Goal: Use online tool/utility: Utilize a website feature to perform a specific function

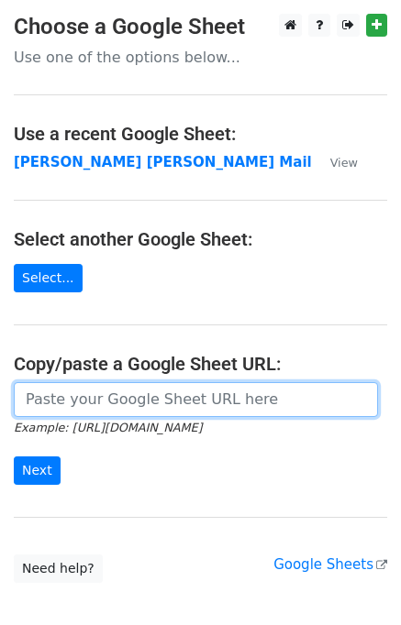
click at [72, 392] on input "url" at bounding box center [196, 399] width 364 height 35
type input "[URL][DOMAIN_NAME]"
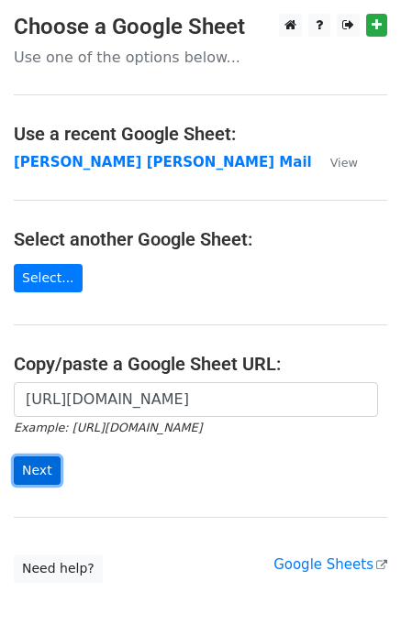
click at [39, 476] on input "Next" at bounding box center [37, 471] width 47 height 28
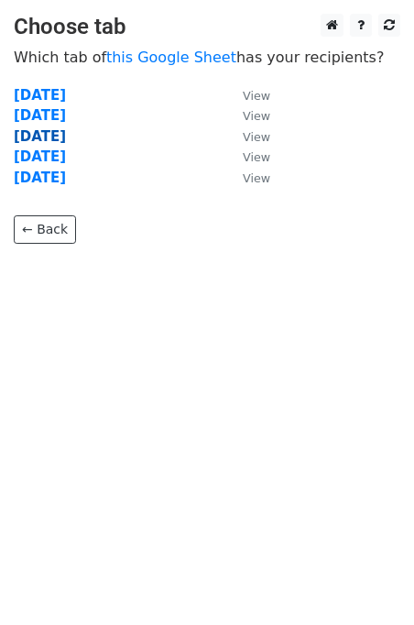
click at [51, 140] on strong "Wednesday" at bounding box center [40, 136] width 52 height 17
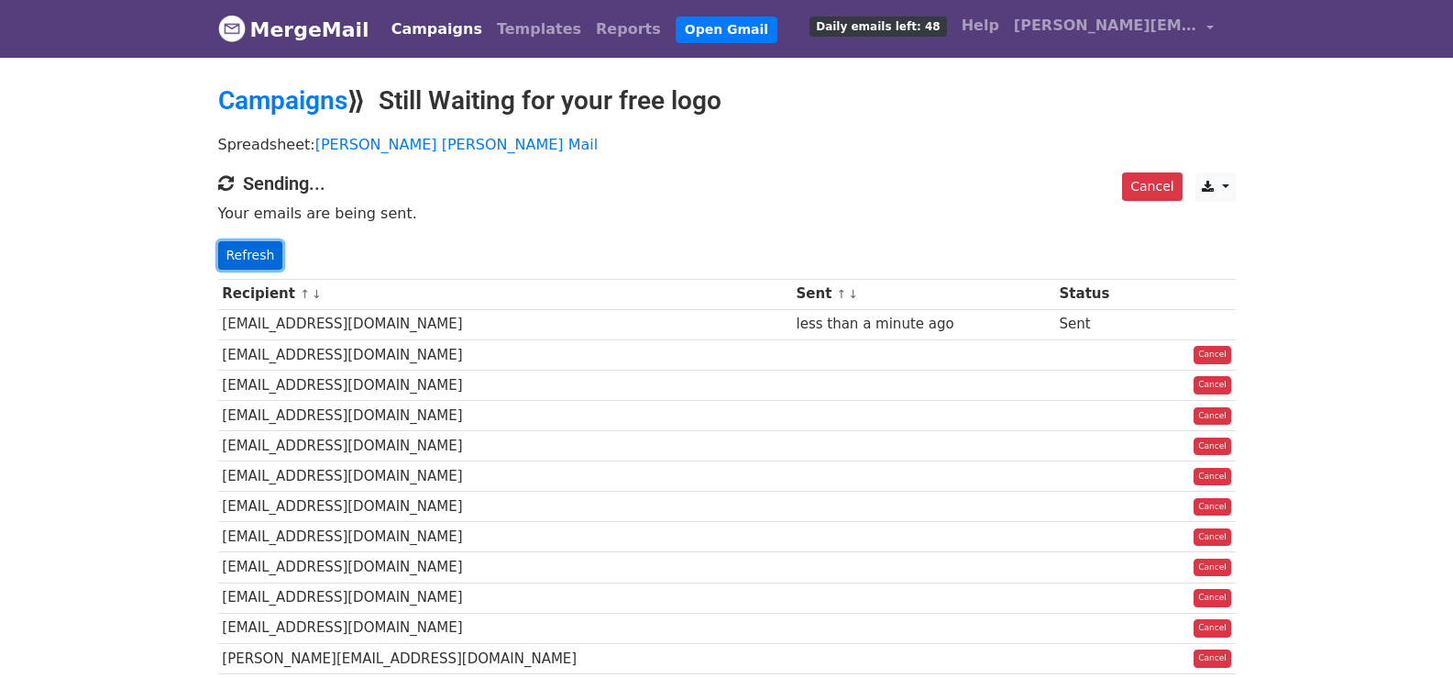
click at [237, 247] on link "Refresh" at bounding box center [250, 255] width 65 height 28
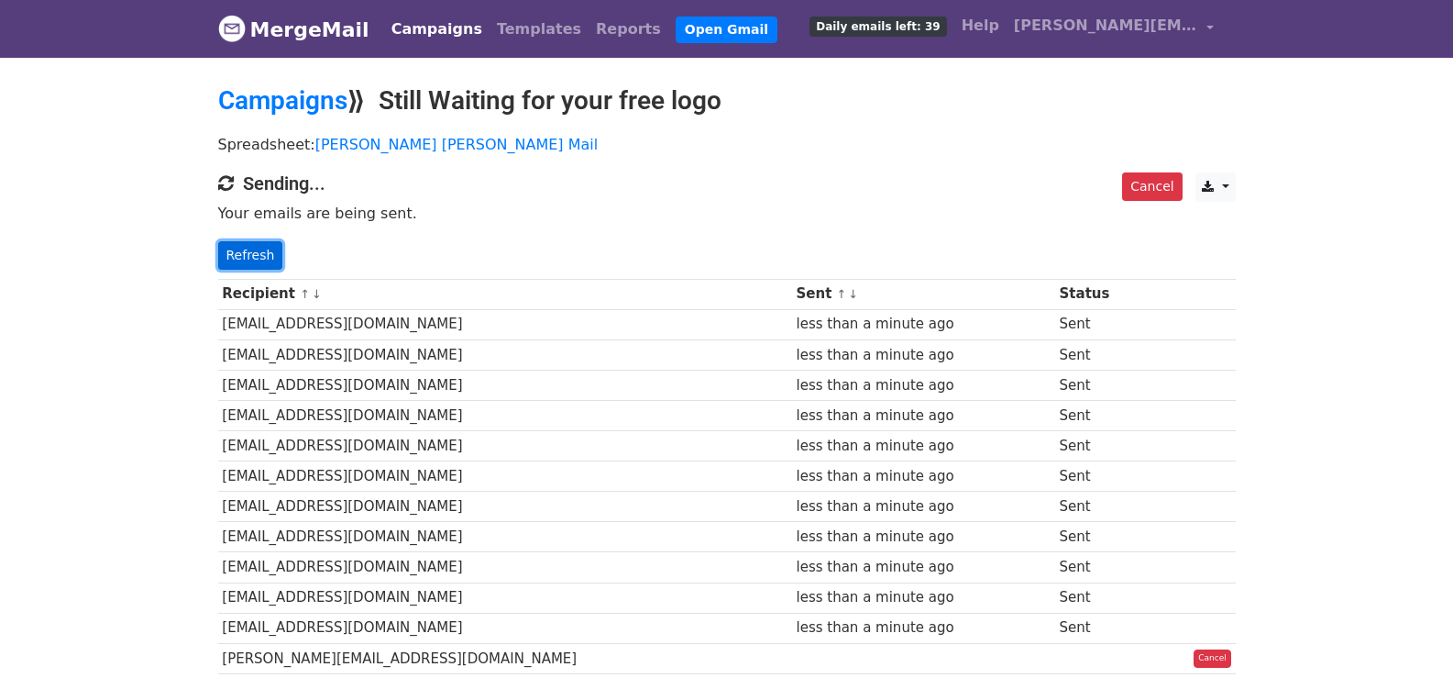
click at [236, 243] on link "Refresh" at bounding box center [250, 255] width 65 height 28
